Goal: Information Seeking & Learning: Learn about a topic

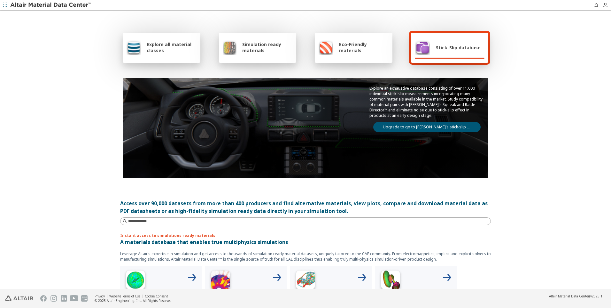
click at [446, 51] on div "Stick-Slip database" at bounding box center [448, 47] width 66 height 15
click at [453, 42] on div "Stick-Slip database" at bounding box center [448, 47] width 66 height 15
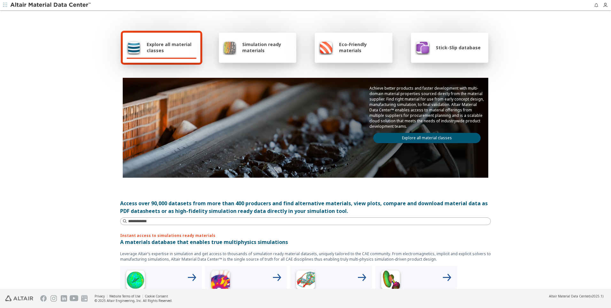
click at [445, 51] on div "Stick-Slip database" at bounding box center [448, 47] width 66 height 15
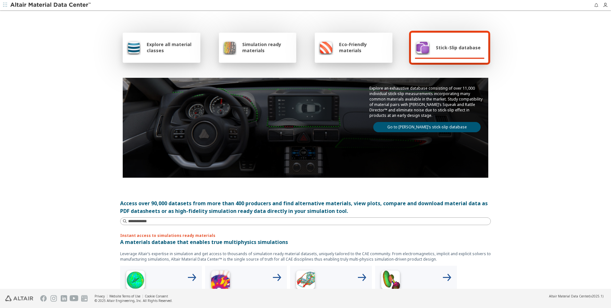
click at [429, 127] on link "Go to Altair’s stick-slip database" at bounding box center [427, 127] width 107 height 10
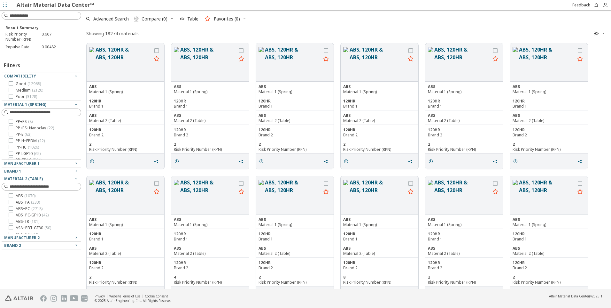
scroll to position [320, 0]
click at [11, 134] on icon at bounding box center [11, 134] width 4 height 4
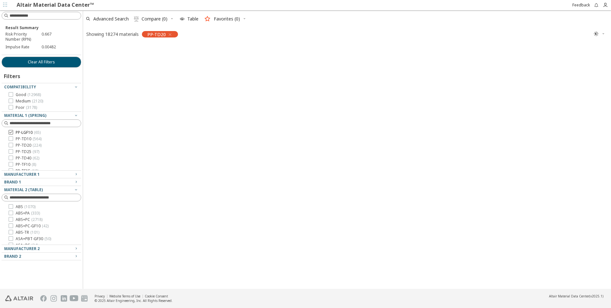
scroll to position [243, 524]
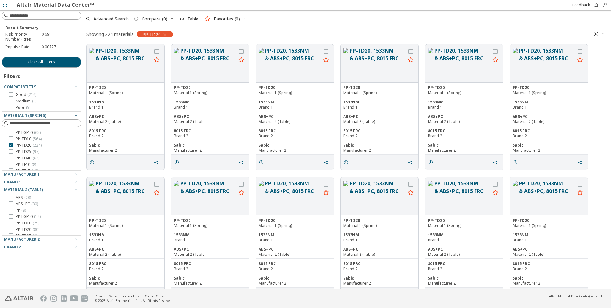
click at [604, 32] on icon "button" at bounding box center [604, 34] width 4 height 4
click at [570, 26] on div "Advanced Search  Compare (0) Table Favorites (0)" at bounding box center [344, 19] width 523 height 14
click at [197, 20] on span "Table" at bounding box center [192, 19] width 11 height 4
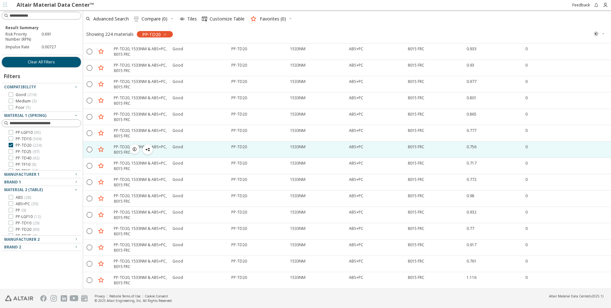
scroll to position [0, 0]
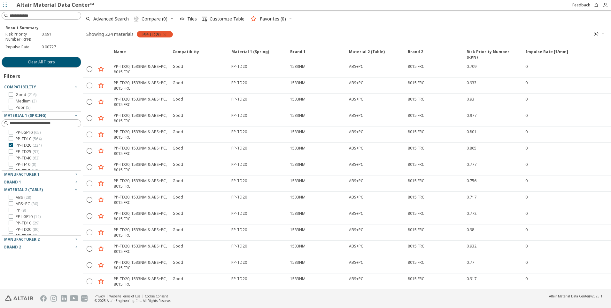
click at [165, 35] on icon "button" at bounding box center [164, 34] width 5 height 5
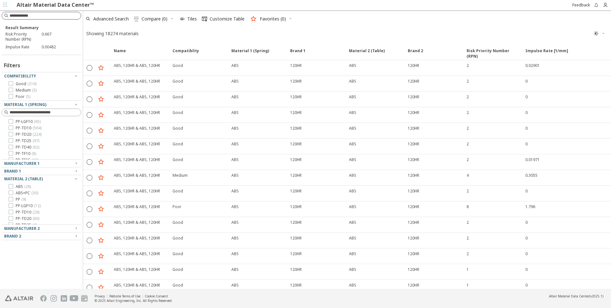
click at [51, 18] on input at bounding box center [45, 15] width 71 height 6
type input "*"
type input "*****"
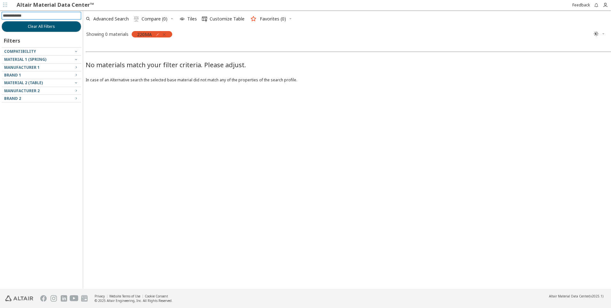
click at [165, 36] on icon "button" at bounding box center [164, 34] width 5 height 5
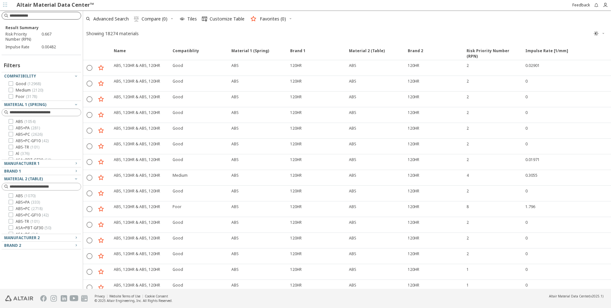
click at [22, 15] on input at bounding box center [45, 15] width 71 height 6
type input "***"
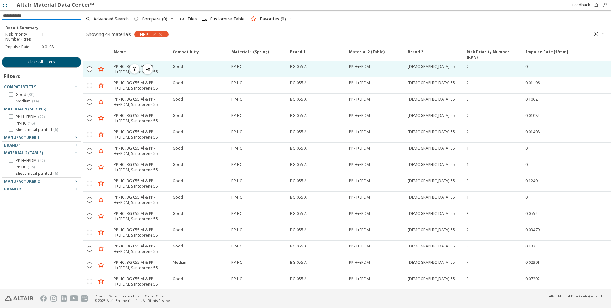
click at [134, 68] on icon "button" at bounding box center [134, 68] width 5 height 5
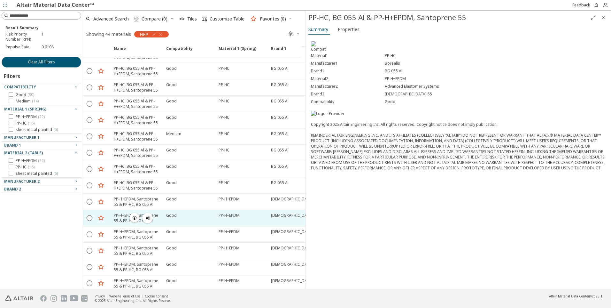
scroll to position [192, 0]
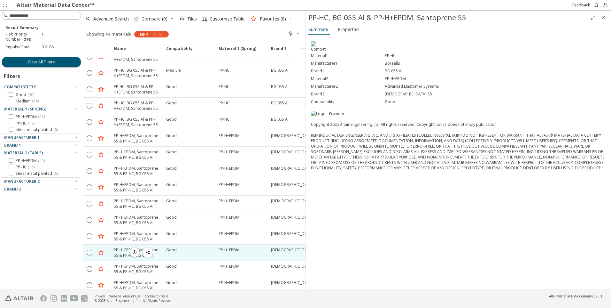
click at [144, 253] on span "button" at bounding box center [148, 252] width 8 height 10
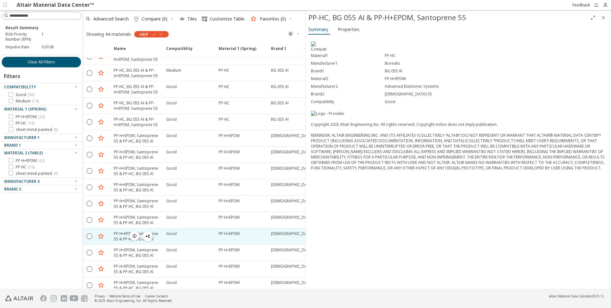
click at [135, 230] on div "PP-H+EPDM, Santoprene 55 & PP-HC, BG 055 Al" at bounding box center [136, 236] width 52 height 16
click at [135, 238] on icon "button" at bounding box center [134, 235] width 5 height 5
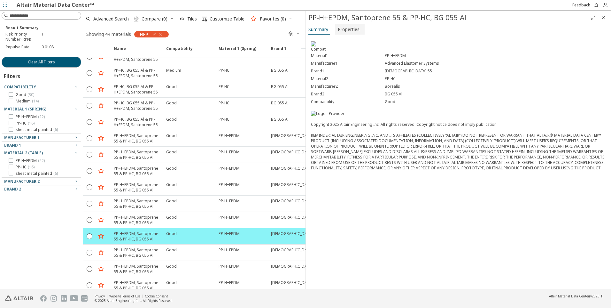
click at [358, 31] on span "Properties" at bounding box center [349, 29] width 22 height 10
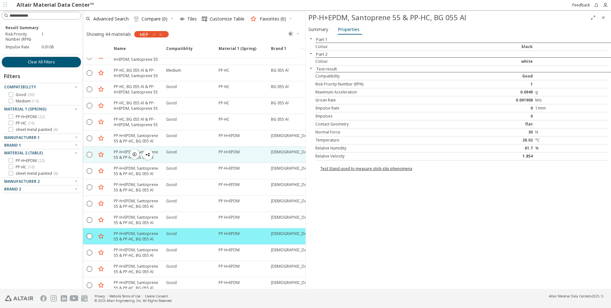
click at [121, 154] on div "PP-H+EPDM, Santoprene 55 & PP-HC, BG 055 Al" at bounding box center [138, 154] width 49 height 11
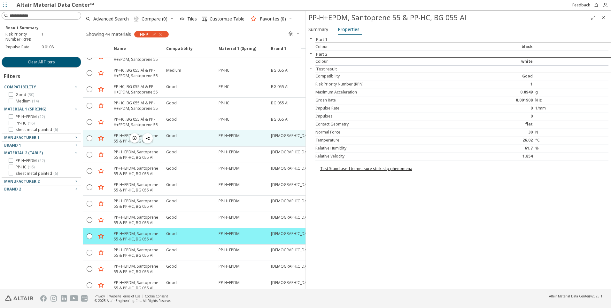
click at [119, 140] on div "PP-H+EPDM, Santoprene 55 & PP-HC, BG 055 Al" at bounding box center [138, 138] width 49 height 11
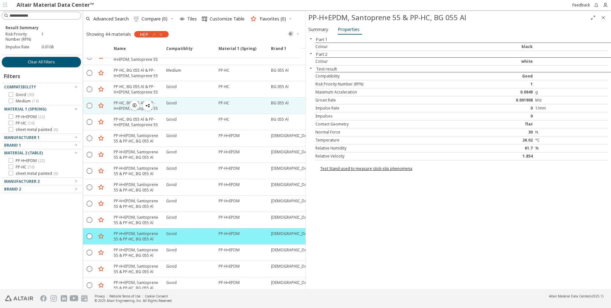
click at [120, 106] on div "PP-HC, BG 055 Al & PP-H+EPDM, Santoprene 55" at bounding box center [138, 105] width 49 height 11
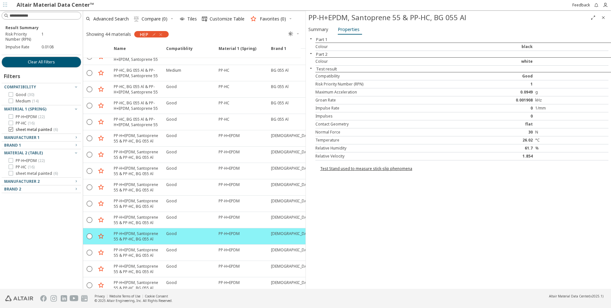
click at [20, 131] on span "sheet metal painted ( 6 )" at bounding box center [37, 129] width 42 height 5
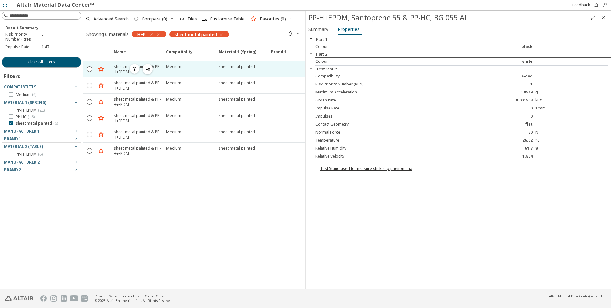
click at [122, 68] on div "sheet metal painted & PP-H+EPDM" at bounding box center [138, 69] width 49 height 11
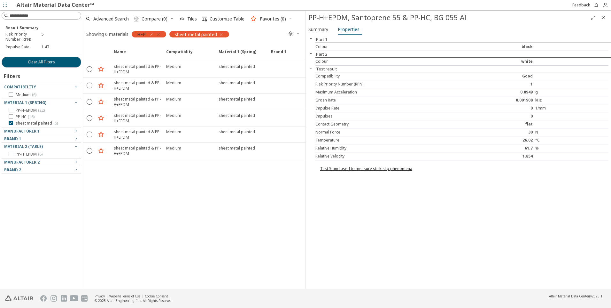
click at [160, 35] on icon "button" at bounding box center [158, 34] width 5 height 5
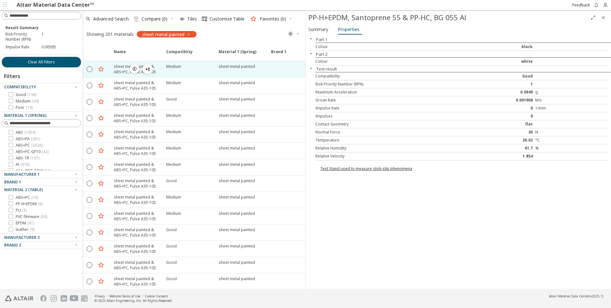
click at [137, 68] on span "button" at bounding box center [135, 69] width 8 height 10
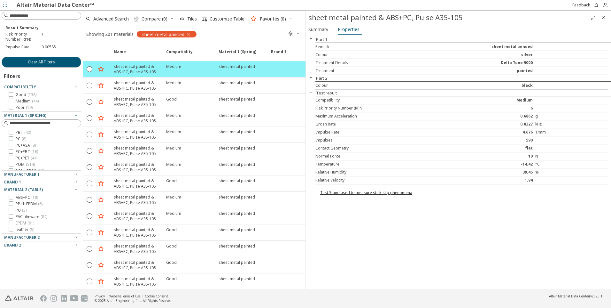
scroll to position [192, 0]
click at [12, 139] on icon at bounding box center [11, 138] width 4 height 4
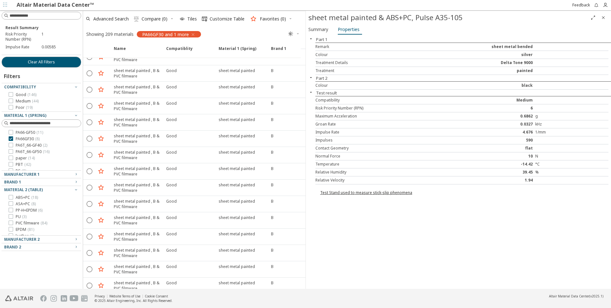
scroll to position [448, 0]
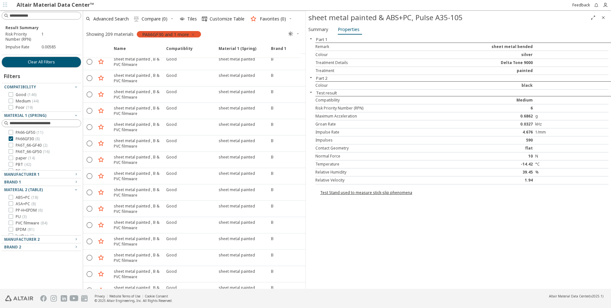
click at [194, 34] on icon "button" at bounding box center [193, 34] width 5 height 5
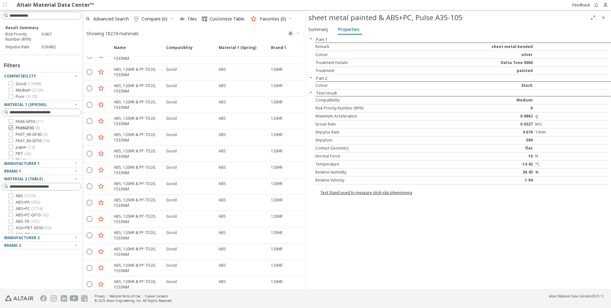
scroll to position [448, 0]
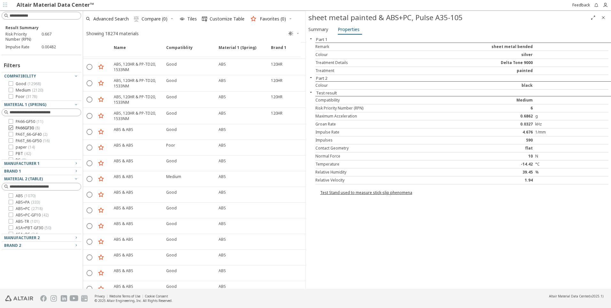
click at [11, 129] on icon at bounding box center [11, 127] width 4 height 4
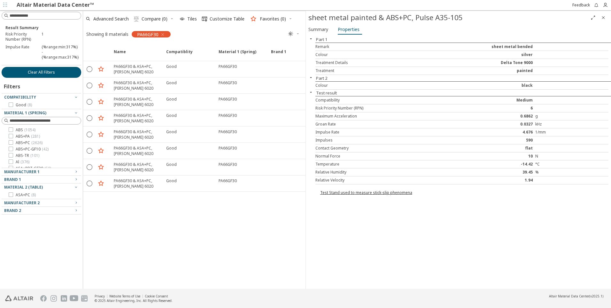
click at [49, 71] on span "Clear All Filters" at bounding box center [41, 72] width 27 height 5
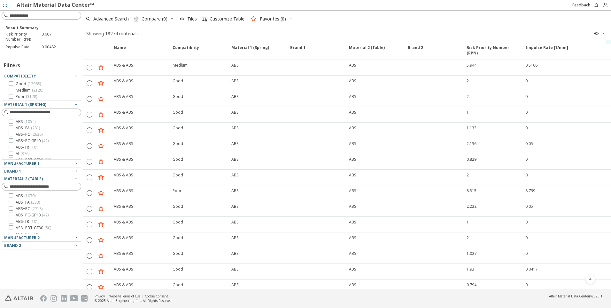
scroll to position [722, 0]
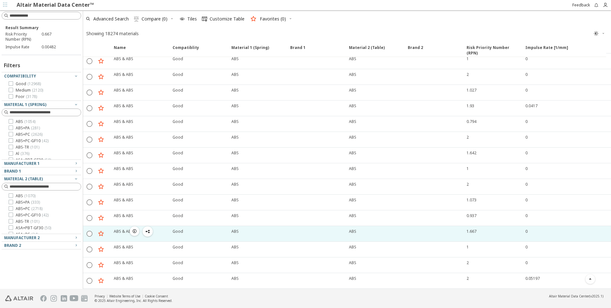
click at [131, 231] on span "button" at bounding box center [135, 231] width 8 height 10
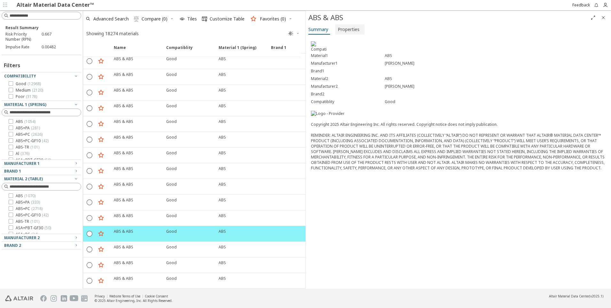
click at [353, 31] on span "Properties" at bounding box center [349, 29] width 22 height 10
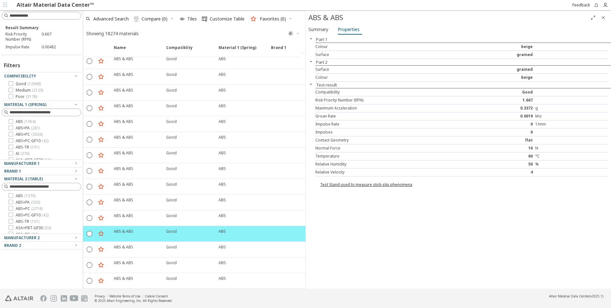
click at [527, 134] on div "0" at bounding box center [498, 132] width 73 height 5
click at [336, 136] on div "Impulses 0" at bounding box center [462, 132] width 293 height 8
click at [336, 133] on div "Impulses" at bounding box center [389, 132] width 147 height 5
drag, startPoint x: 545, startPoint y: 124, endPoint x: 474, endPoint y: 126, distance: 70.7
click at [474, 126] on div "Impulse Rate 0 1/mm" at bounding box center [462, 124] width 293 height 8
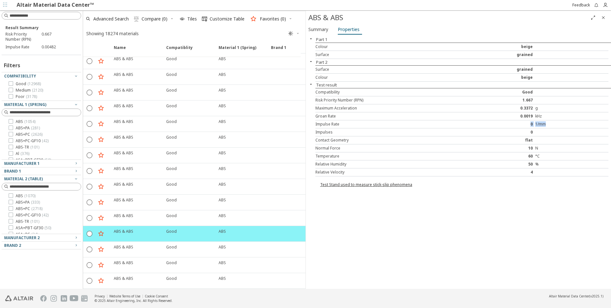
click at [399, 185] on link "Test Stand used to measure stick-slip phenomena" at bounding box center [366, 184] width 92 height 5
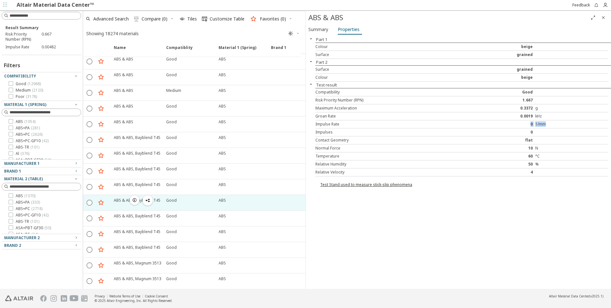
scroll to position [946, 0]
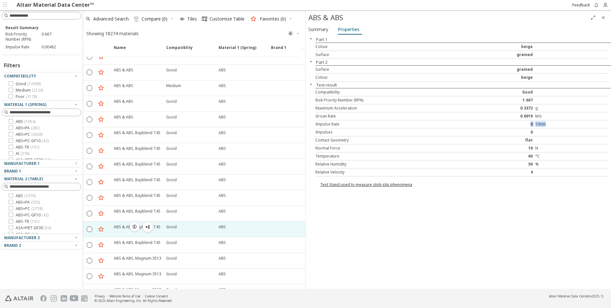
click at [132, 225] on icon "button" at bounding box center [134, 226] width 5 height 5
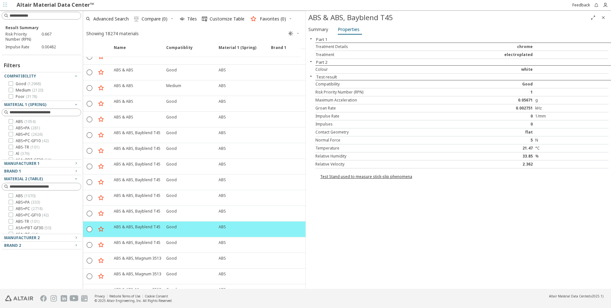
click at [522, 126] on div "0" at bounding box center [498, 124] width 73 height 5
click at [325, 29] on span "Summary" at bounding box center [319, 29] width 20 height 10
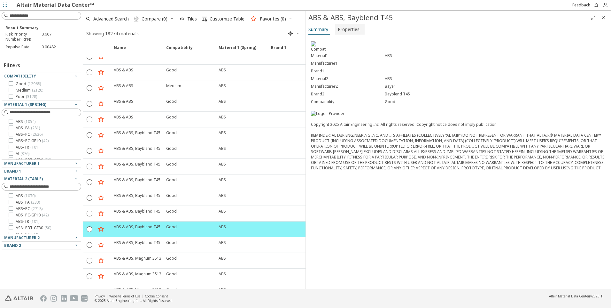
click at [345, 29] on span "Properties" at bounding box center [349, 29] width 22 height 10
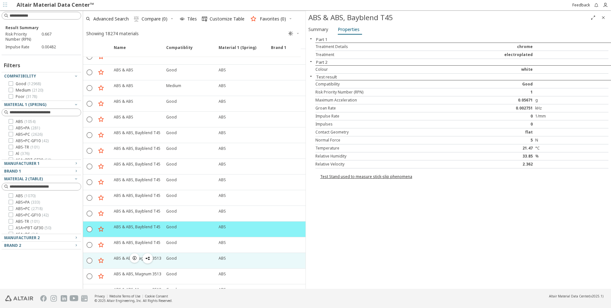
click at [116, 257] on div "ABS & ABS, Magnum 3513" at bounding box center [138, 257] width 48 height 5
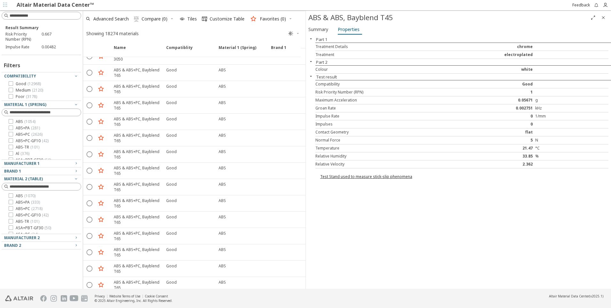
scroll to position [1330, 0]
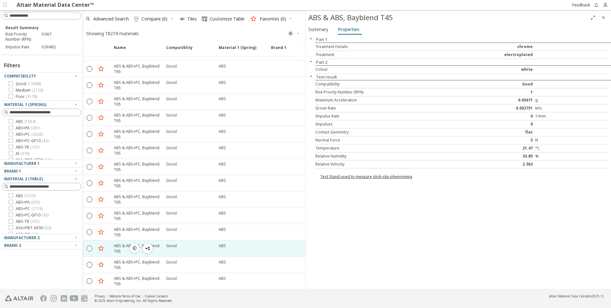
click at [135, 247] on icon "button" at bounding box center [134, 247] width 5 height 5
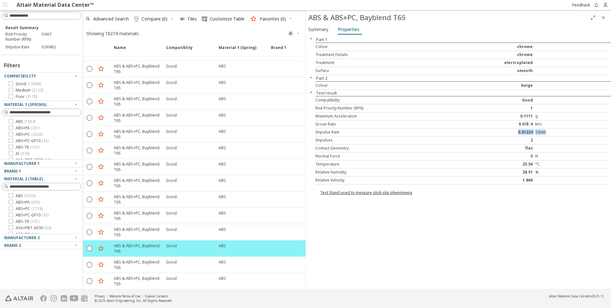
drag, startPoint x: 513, startPoint y: 130, endPoint x: 602, endPoint y: 129, distance: 88.6
click at [602, 129] on div "Impulse Rate 0.01224 1/mm" at bounding box center [462, 132] width 293 height 8
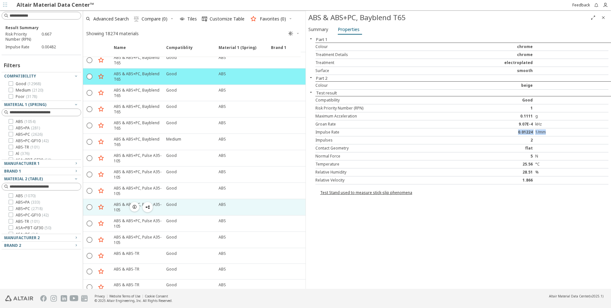
scroll to position [1522, 0]
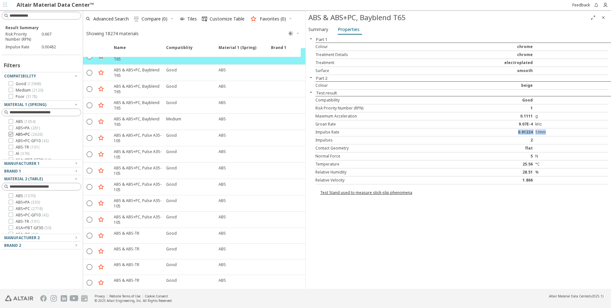
click at [11, 136] on icon at bounding box center [11, 134] width 4 height 4
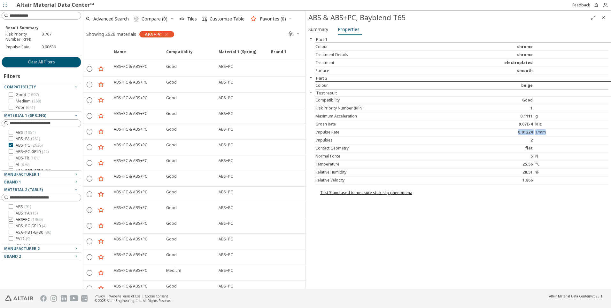
click at [12, 219] on icon at bounding box center [11, 219] width 4 height 4
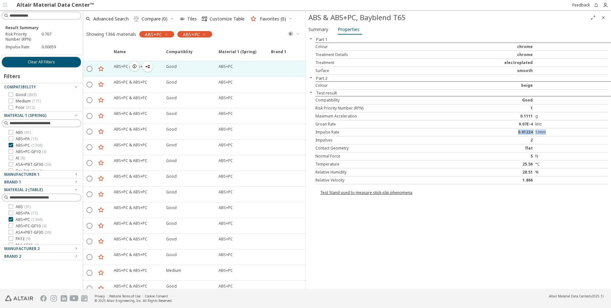
click at [115, 67] on div "ABS+PC & ABS+PC" at bounding box center [131, 66] width 34 height 5
click at [135, 67] on icon "button" at bounding box center [134, 66] width 5 height 5
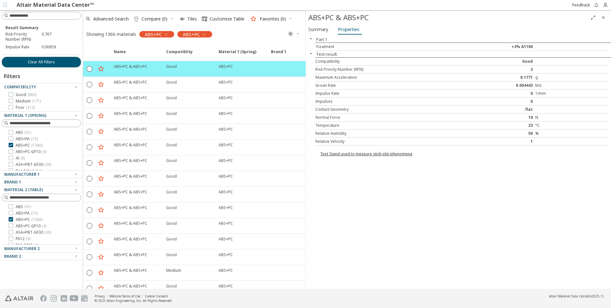
click at [202, 36] on icon "button" at bounding box center [204, 34] width 5 height 5
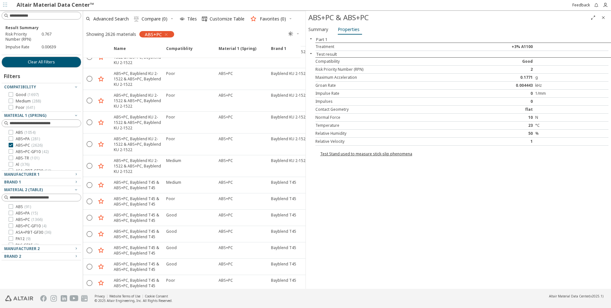
scroll to position [1023, 0]
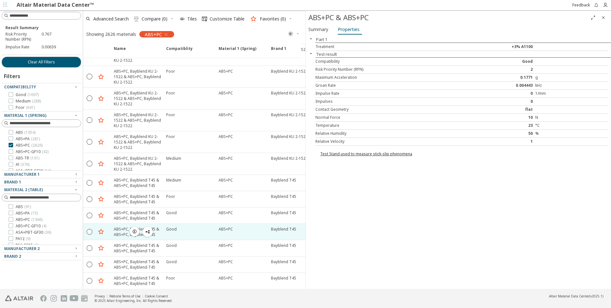
click at [121, 235] on div "ABS+PC, Bayblend T45 & ABS+PC, Bayblend T45" at bounding box center [138, 231] width 49 height 11
click at [136, 231] on icon "button" at bounding box center [134, 231] width 5 height 5
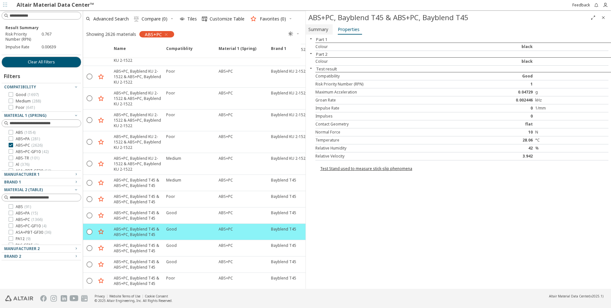
click at [319, 30] on span "Summary" at bounding box center [319, 29] width 20 height 10
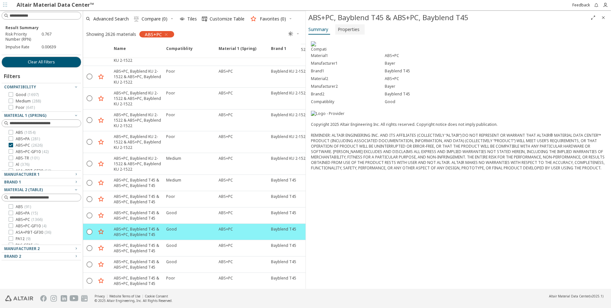
click at [351, 28] on span "Properties" at bounding box center [349, 29] width 22 height 10
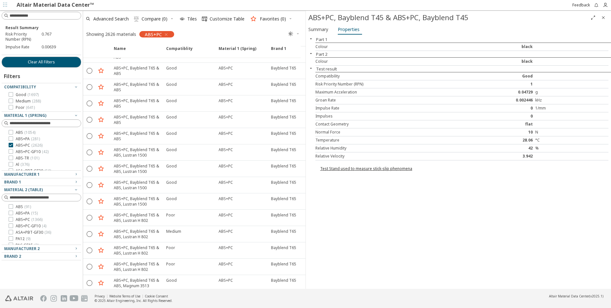
scroll to position [2175, 0]
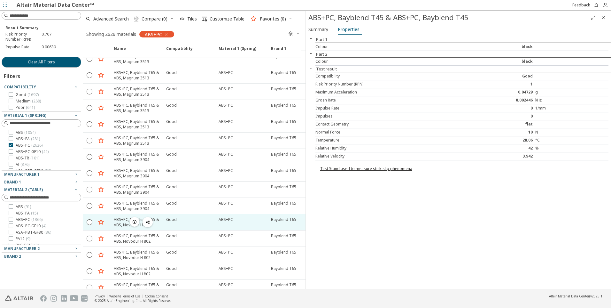
click at [121, 224] on div "ABS+PC, Bayblend T65 & ABS, Novodur H 802" at bounding box center [138, 222] width 49 height 11
click at [135, 222] on icon "button" at bounding box center [134, 221] width 5 height 5
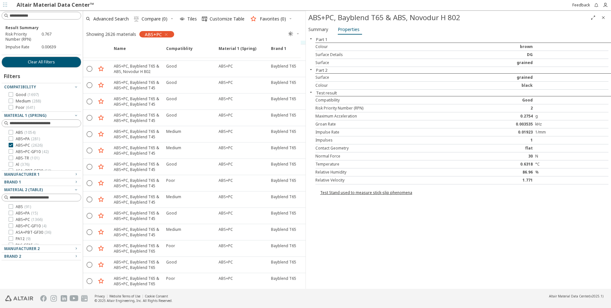
scroll to position [2398, 0]
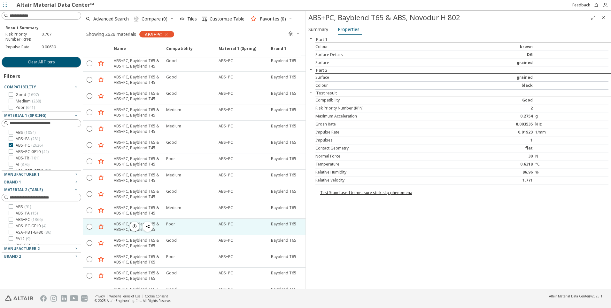
click at [119, 229] on div "ABS+PC, Bayblend T65 & ABS+PC, Bayblend T65" at bounding box center [138, 226] width 49 height 11
click at [135, 225] on icon "button" at bounding box center [134, 226] width 5 height 5
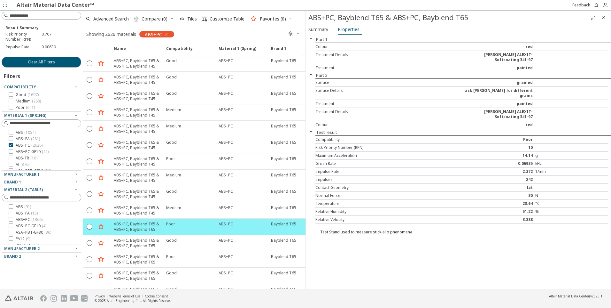
click at [513, 169] on div "2.372" at bounding box center [498, 171] width 73 height 5
click at [123, 244] on div "ABS+PC, Bayblend T65 & ABS+PC, Bayblend T65" at bounding box center [138, 242] width 49 height 11
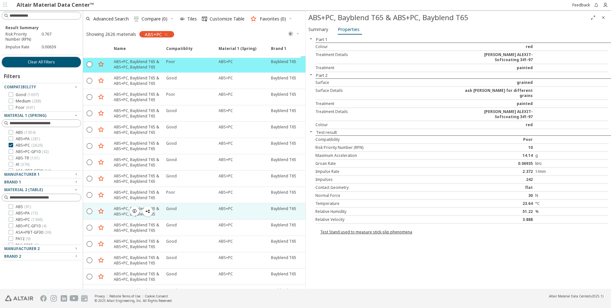
scroll to position [2590, 0]
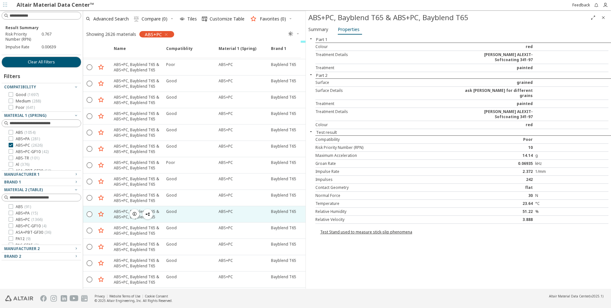
click at [118, 215] on div "ABS+PC, Bayblend T65 & ABS+PC, Bayblend T65" at bounding box center [138, 214] width 49 height 11
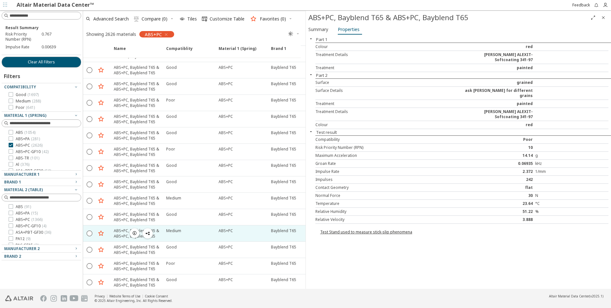
scroll to position [4477, 0]
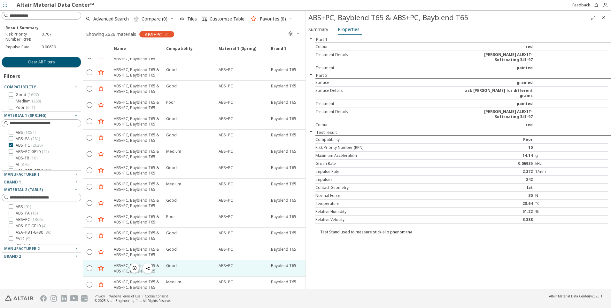
click at [128, 268] on div "ABS+PC, Bayblend T65 & ABS+PC, Bayblend T65" at bounding box center [138, 268] width 49 height 11
click at [134, 268] on icon "button" at bounding box center [134, 267] width 5 height 5
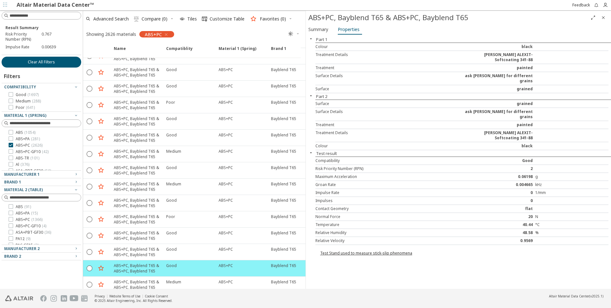
click at [48, 63] on span "Clear All Filters" at bounding box center [41, 61] width 27 height 5
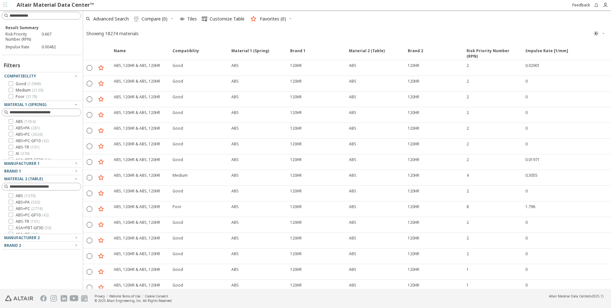
click at [30, 6] on link "Altair Material Data Center™" at bounding box center [55, 4] width 77 height 7
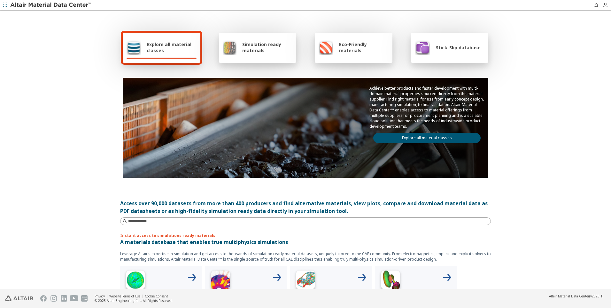
click at [336, 47] on div "Eco-Friendly materials" at bounding box center [354, 47] width 70 height 15
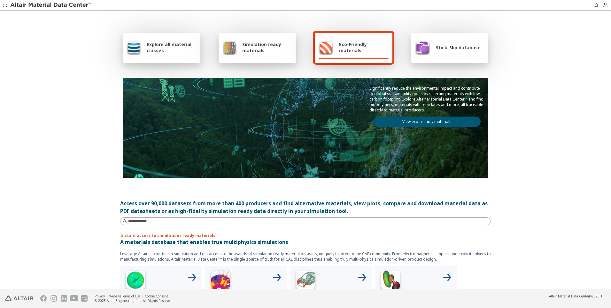
click at [412, 122] on link "View eco-friendly materials" at bounding box center [427, 121] width 107 height 10
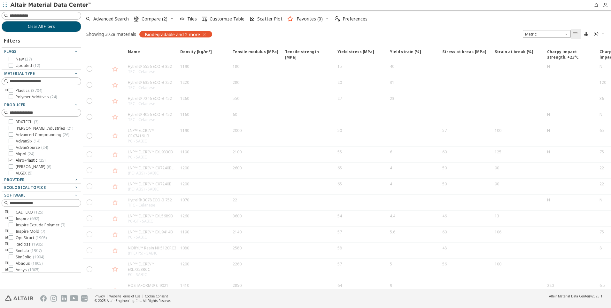
click at [12, 161] on icon at bounding box center [11, 160] width 4 height 4
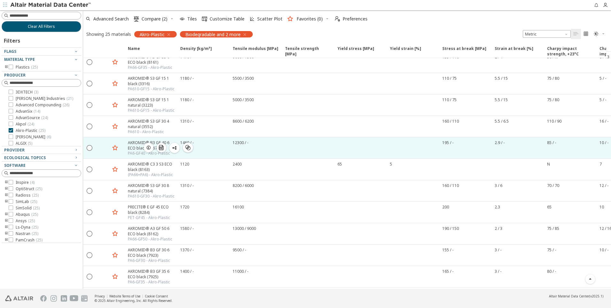
scroll to position [318, 0]
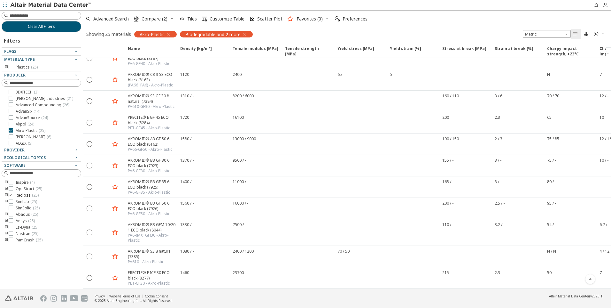
click at [13, 194] on label "Radioss ( 25 )" at bounding box center [24, 195] width 30 height 5
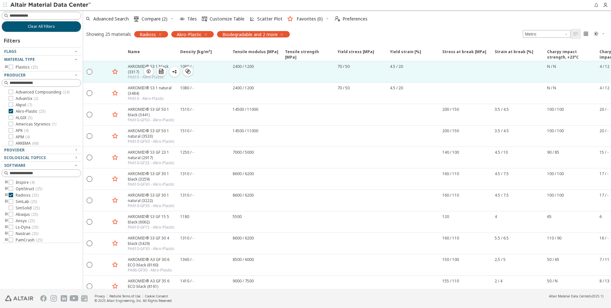
click at [135, 74] on div "AKROMID® S3 1 black (3317)" at bounding box center [152, 69] width 49 height 11
click at [148, 71] on icon "button" at bounding box center [148, 71] width 5 height 5
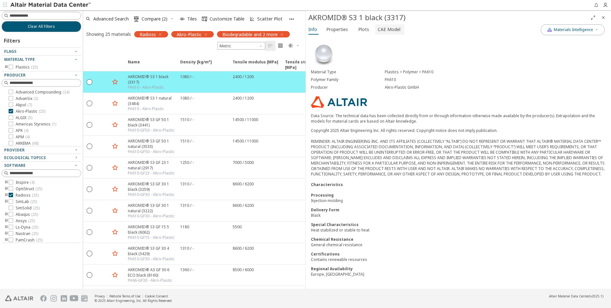
click at [392, 28] on span "CAE Model" at bounding box center [389, 29] width 23 height 10
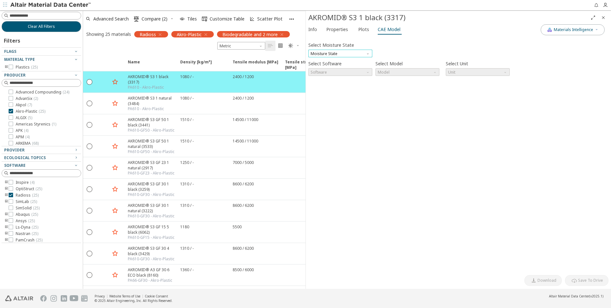
click at [347, 53] on span "Moisture State" at bounding box center [341, 54] width 64 height 8
click at [334, 68] on span "Conditioned" at bounding box center [340, 69] width 59 height 4
click at [338, 51] on span "Conditioned" at bounding box center [341, 54] width 64 height 8
click at [326, 63] on span "Dry" at bounding box center [340, 61] width 59 height 4
click at [337, 69] on span "Software" at bounding box center [341, 72] width 64 height 8
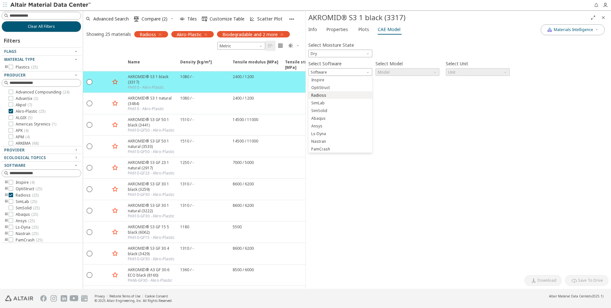
click at [323, 96] on span "Radioss" at bounding box center [318, 95] width 15 height 5
click at [422, 73] on span "Model" at bounding box center [408, 72] width 64 height 8
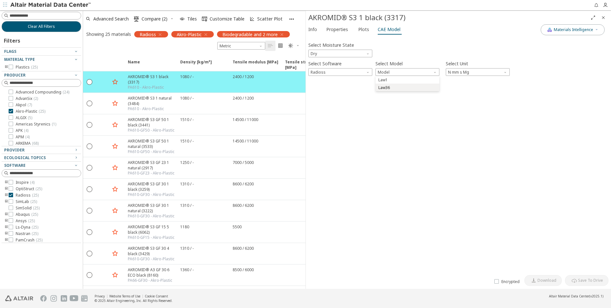
click at [404, 85] on span "Law36" at bounding box center [407, 87] width 59 height 4
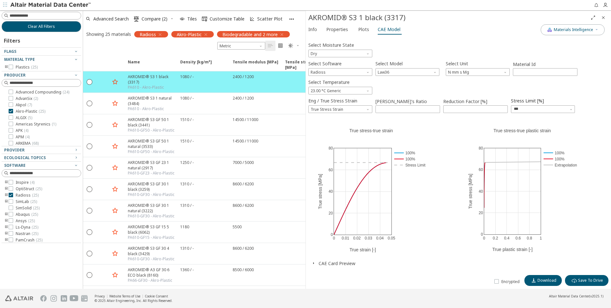
click at [316, 262] on icon "button" at bounding box center [313, 262] width 5 height 5
click at [10, 111] on icon at bounding box center [11, 111] width 4 height 4
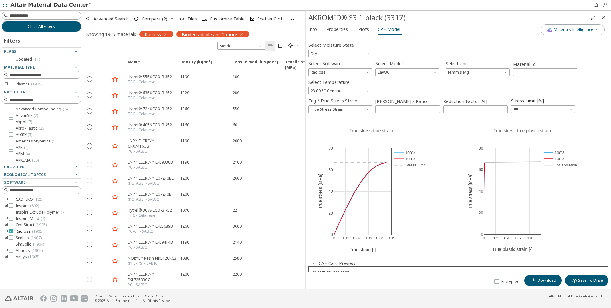
click at [11, 232] on icon at bounding box center [11, 231] width 4 height 4
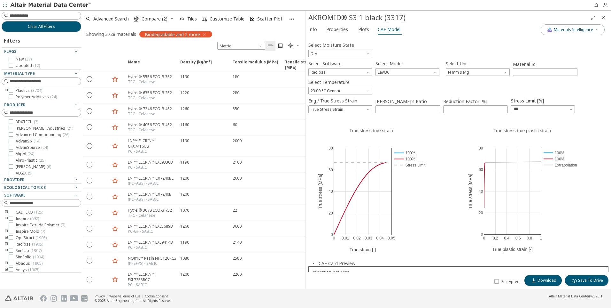
click at [205, 33] on icon "button" at bounding box center [204, 34] width 5 height 5
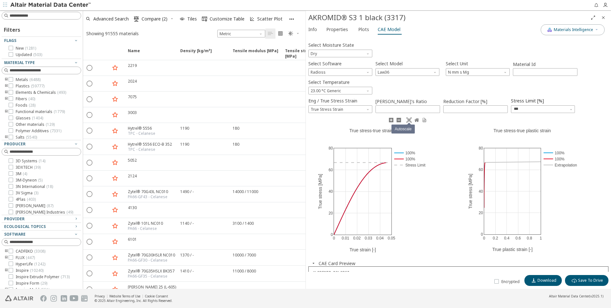
click at [412, 119] on link at bounding box center [410, 119] width 8 height 7
click at [408, 120] on icon at bounding box center [409, 119] width 5 height 5
click at [392, 120] on icon at bounding box center [391, 120] width 4 height 4
click at [397, 120] on icon at bounding box center [399, 120] width 4 height 4
click at [390, 119] on icon at bounding box center [391, 120] width 4 height 4
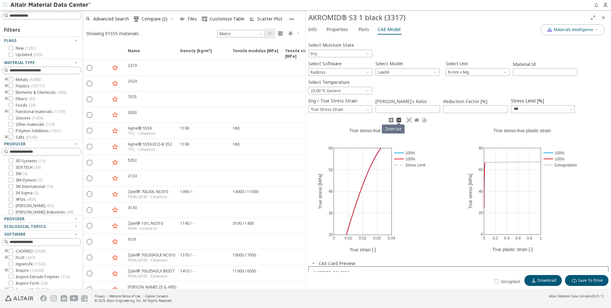
click at [398, 118] on icon at bounding box center [399, 120] width 4 height 4
drag, startPoint x: 374, startPoint y: 168, endPoint x: 456, endPoint y: 144, distance: 85.4
click at [456, 144] on div "0 0.01 0.02 0.03 0.04 −0.02 −0.01 0.05 0.06 20 30 40 50 60 0 10 70 80 100% 100%…" at bounding box center [384, 188] width 150 height 144
click at [568, 30] on span "Materials Intelligence" at bounding box center [573, 29] width 39 height 5
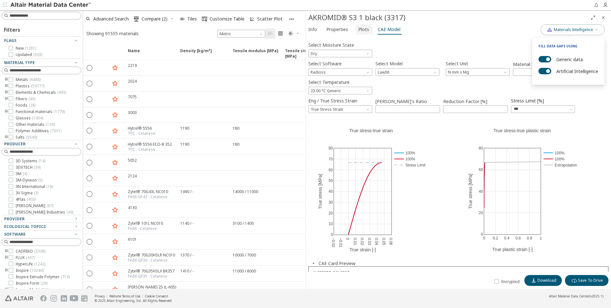
click at [356, 25] on button "Plots" at bounding box center [364, 29] width 17 height 10
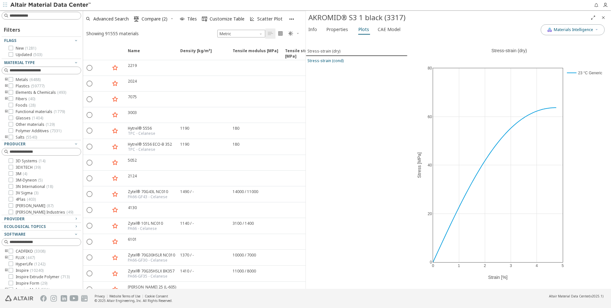
click at [340, 61] on div "Stress-strain (cond)" at bounding box center [326, 60] width 36 height 5
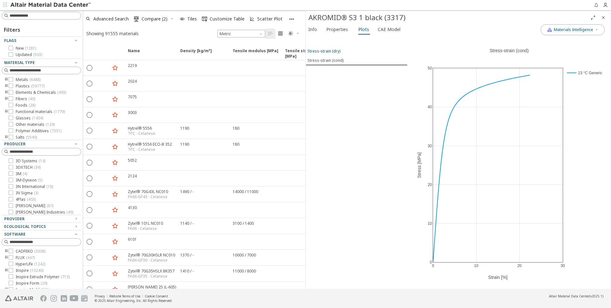
click at [337, 51] on div "Stress-strain (dry)" at bounding box center [324, 50] width 33 height 5
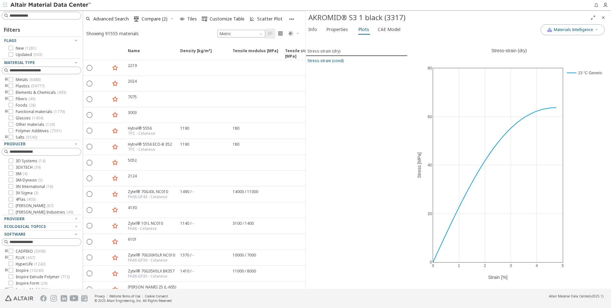
click at [332, 59] on div "Stress-strain (cond)" at bounding box center [326, 60] width 36 height 5
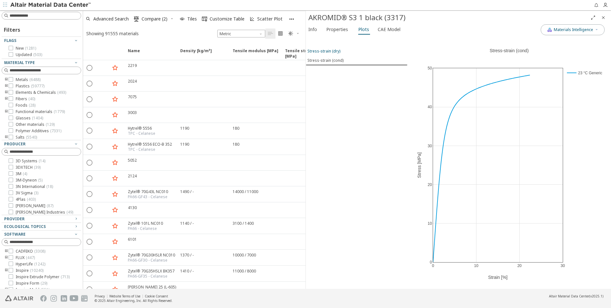
click at [333, 51] on div "Stress-strain (dry)" at bounding box center [324, 50] width 33 height 5
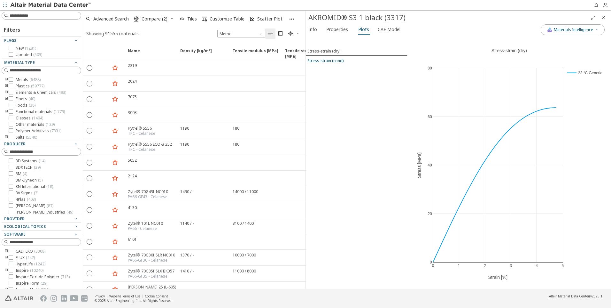
click at [333, 59] on div "Stress-strain (cond)" at bounding box center [326, 60] width 36 height 5
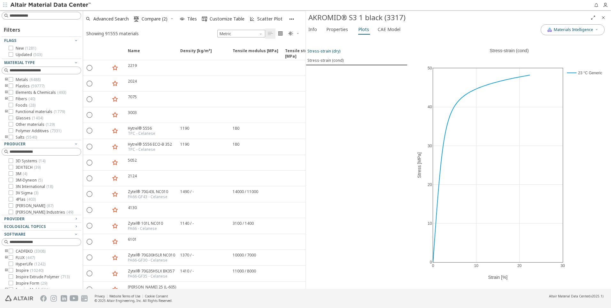
click at [338, 51] on div "Stress-strain (dry)" at bounding box center [324, 50] width 33 height 5
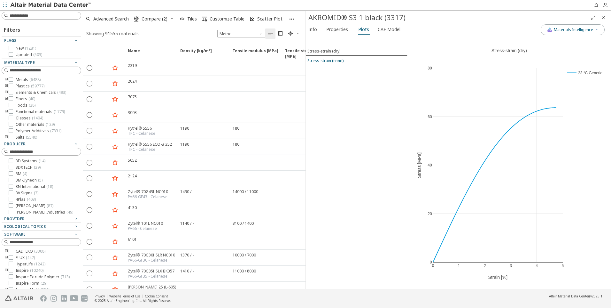
click at [337, 62] on div "Stress-strain (cond)" at bounding box center [326, 60] width 36 height 5
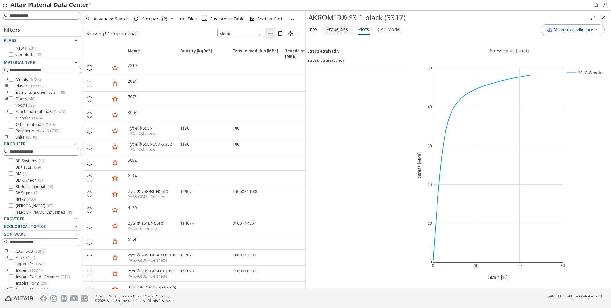
click at [338, 31] on span "Properties" at bounding box center [338, 29] width 22 height 10
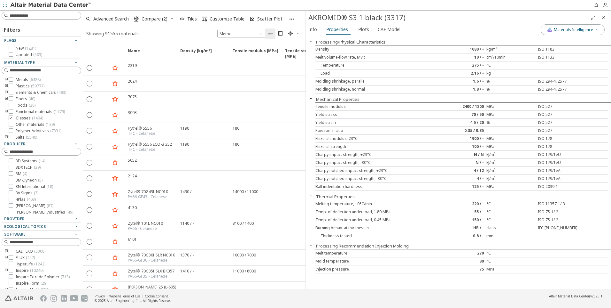
click at [13, 117] on div at bounding box center [11, 117] width 4 height 4
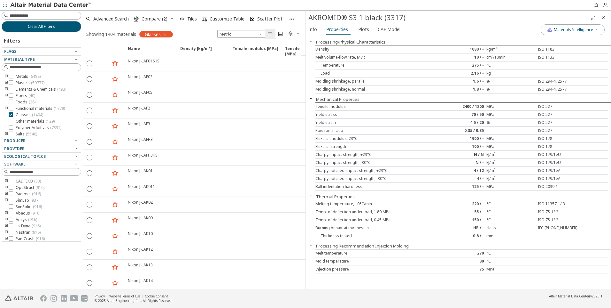
scroll to position [5889, 0]
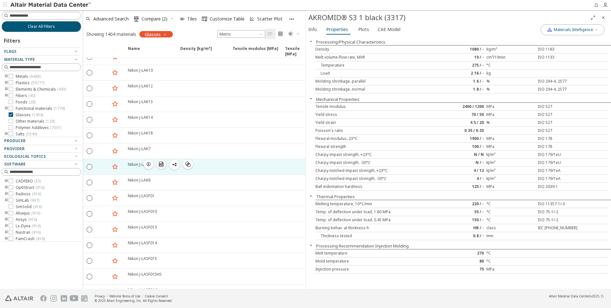
click at [136, 163] on div "Nikon J-LAK7R" at bounding box center [140, 163] width 25 height 5
click at [151, 161] on icon "button" at bounding box center [148, 163] width 5 height 5
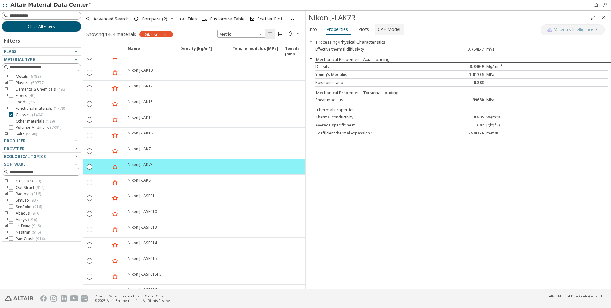
click at [387, 29] on span "CAE Model" at bounding box center [389, 29] width 23 height 10
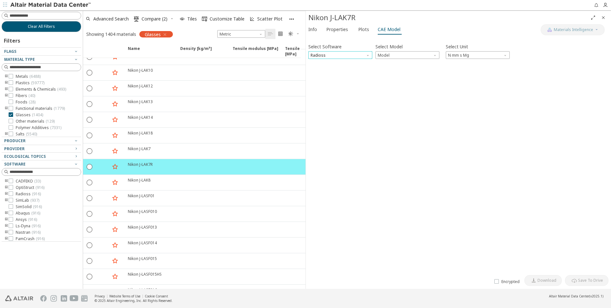
click at [350, 55] on span "Radioss" at bounding box center [341, 55] width 64 height 8
click at [325, 108] on span "Ls-Dyna" at bounding box center [318, 108] width 15 height 5
click at [396, 54] on span "Model" at bounding box center [408, 55] width 64 height 8
click at [393, 63] on span "Mat1" at bounding box center [407, 63] width 59 height 4
click at [314, 68] on icon "button" at bounding box center [313, 68] width 5 height 5
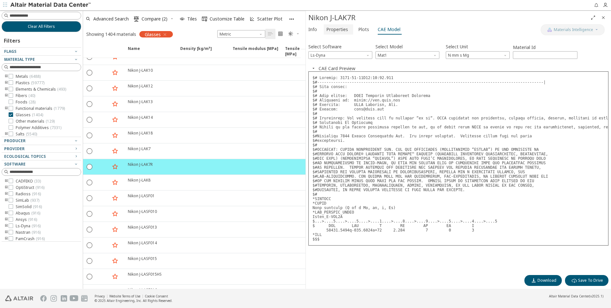
click at [339, 32] on span "Properties" at bounding box center [338, 29] width 22 height 10
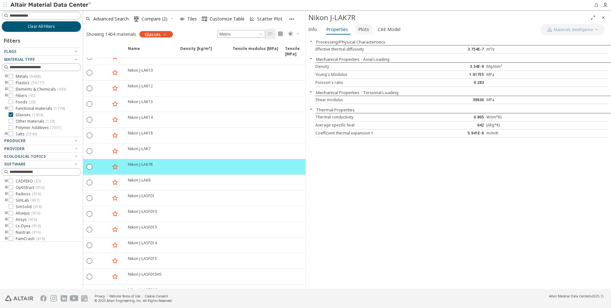
click at [361, 31] on span "Plots" at bounding box center [363, 29] width 11 height 10
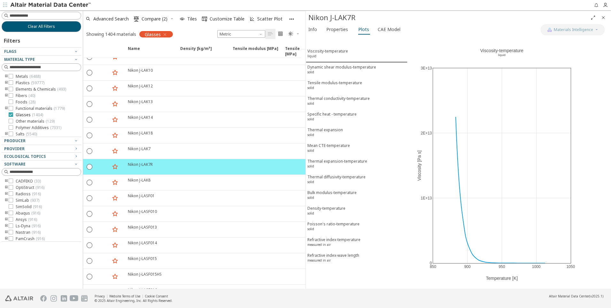
click at [10, 113] on icon at bounding box center [11, 114] width 4 height 4
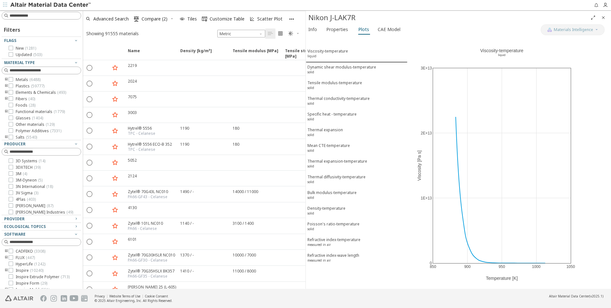
click at [6, 98] on icon "toogle group" at bounding box center [6, 98] width 4 height 5
click at [20, 112] on icon at bounding box center [20, 111] width 4 height 4
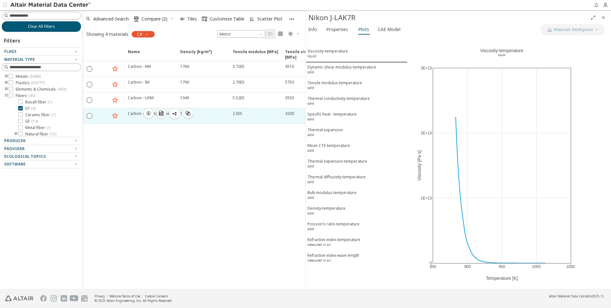
click at [136, 113] on div "Carbon - High toughness" at bounding box center [151, 113] width 46 height 5
click at [147, 113] on icon "button" at bounding box center [148, 113] width 5 height 5
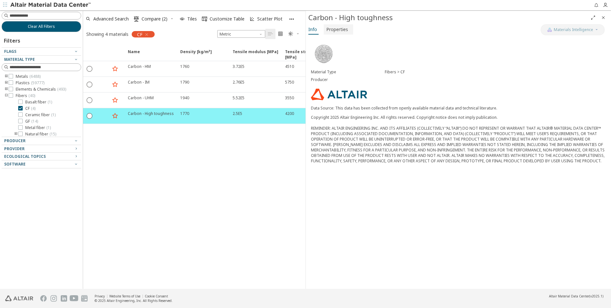
click at [338, 32] on span "Properties" at bounding box center [338, 29] width 22 height 10
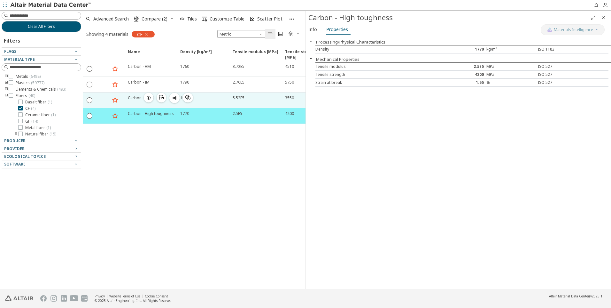
click at [140, 97] on div "Carbon - UHM" at bounding box center [141, 97] width 26 height 5
click at [147, 98] on icon "button" at bounding box center [148, 97] width 5 height 5
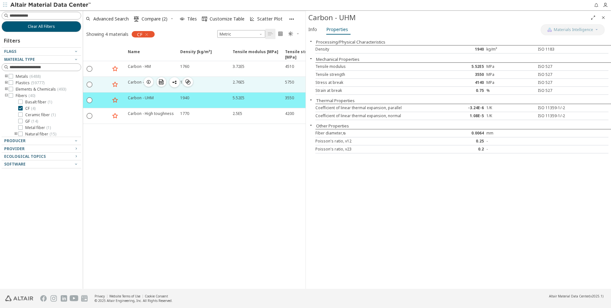
click at [135, 82] on div "Carbon - IM" at bounding box center [139, 81] width 22 height 5
click at [150, 81] on icon "button" at bounding box center [148, 81] width 5 height 5
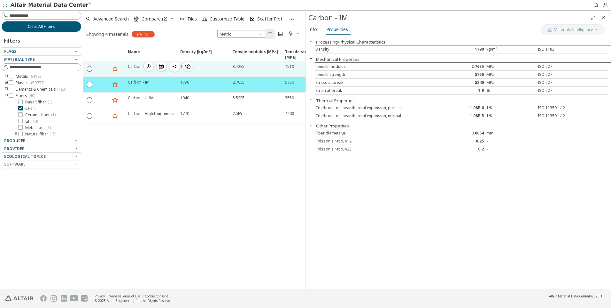
click at [129, 67] on div "Carbon - HM" at bounding box center [139, 66] width 23 height 5
click at [148, 67] on icon "button" at bounding box center [148, 66] width 5 height 5
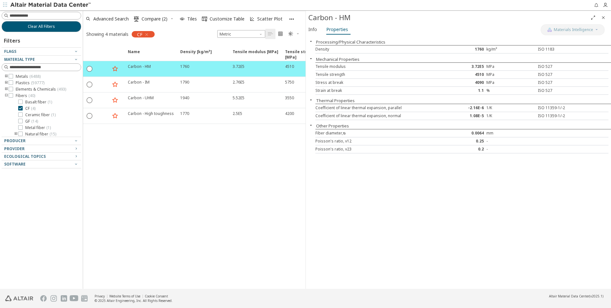
scroll to position [52, 0]
click at [63, 142] on div at bounding box center [40, 142] width 76 height 3
click at [73, 138] on div "Producer" at bounding box center [38, 140] width 69 height 5
click at [76, 149] on icon "button" at bounding box center [76, 148] width 5 height 5
click at [12, 156] on icon at bounding box center [11, 156] width 4 height 4
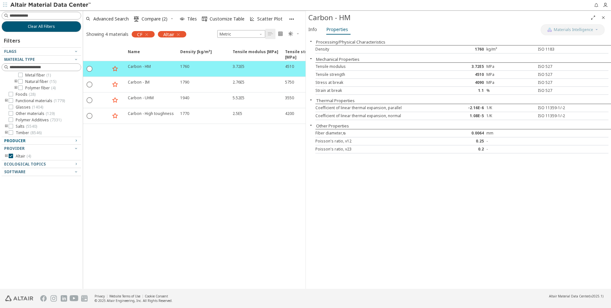
scroll to position [33, 0]
click at [65, 162] on div "Ecological Topics" at bounding box center [38, 163] width 69 height 5
click at [78, 172] on icon "button" at bounding box center [76, 171] width 5 height 5
